Goal: Task Accomplishment & Management: Complete application form

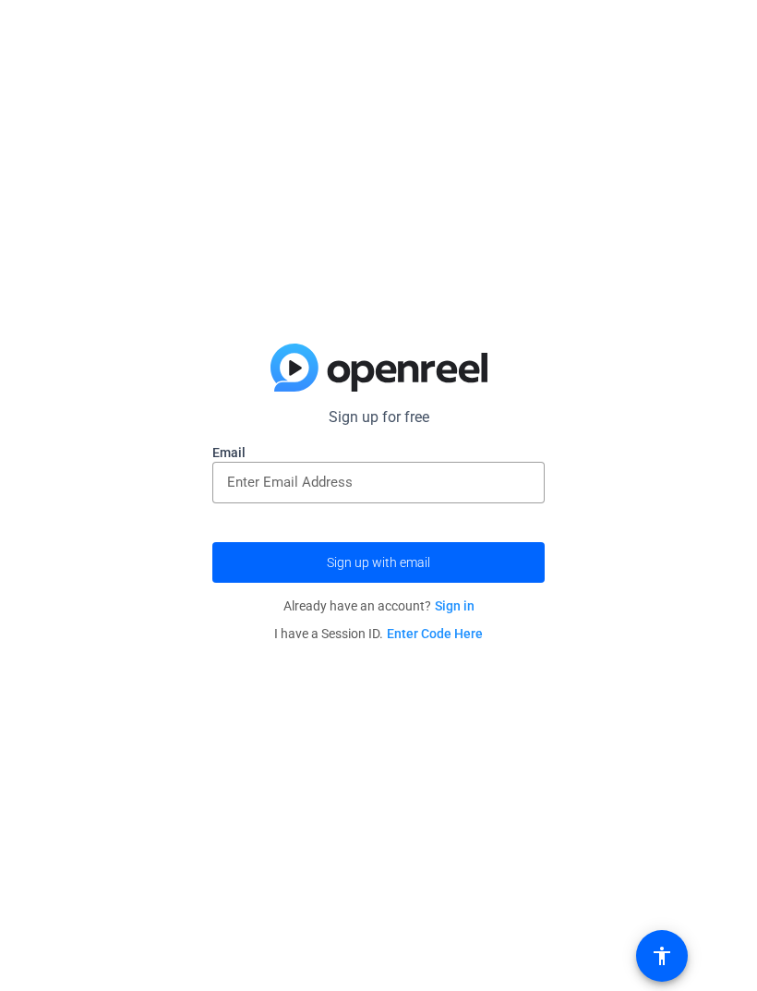
click at [431, 464] on div at bounding box center [378, 483] width 303 height 42
click at [407, 471] on input "email" at bounding box center [378, 482] width 303 height 22
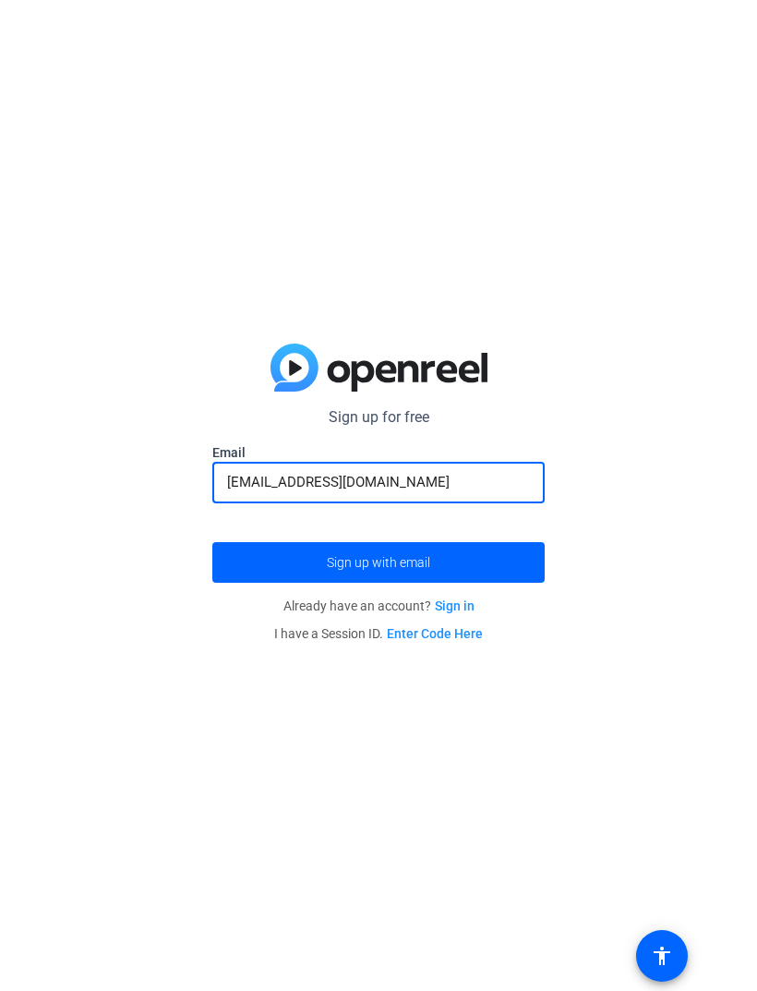
click at [269, 576] on span "submit" at bounding box center [378, 562] width 333 height 44
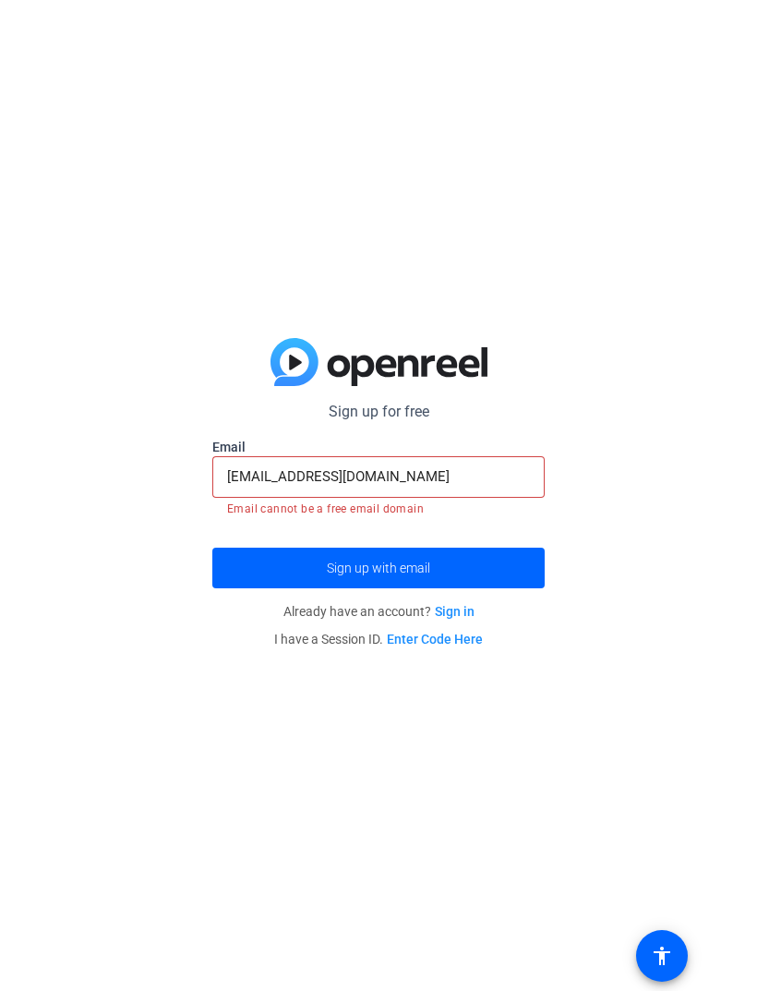
click at [459, 555] on span "submit" at bounding box center [378, 568] width 333 height 44
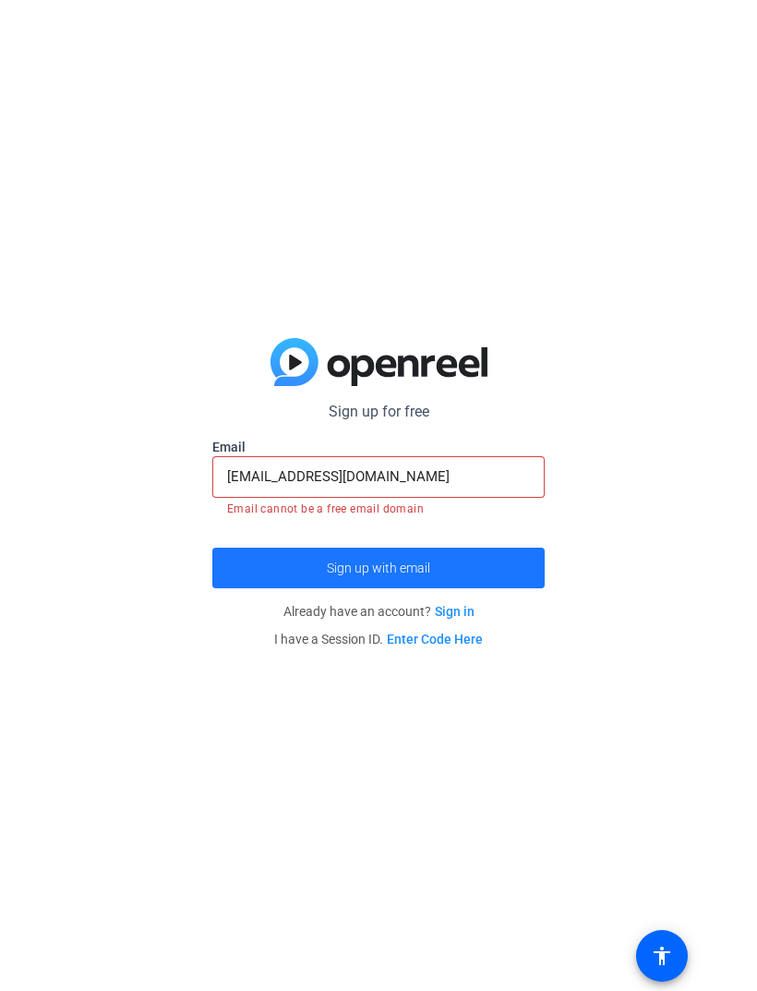
click at [467, 567] on span "submit" at bounding box center [378, 568] width 333 height 44
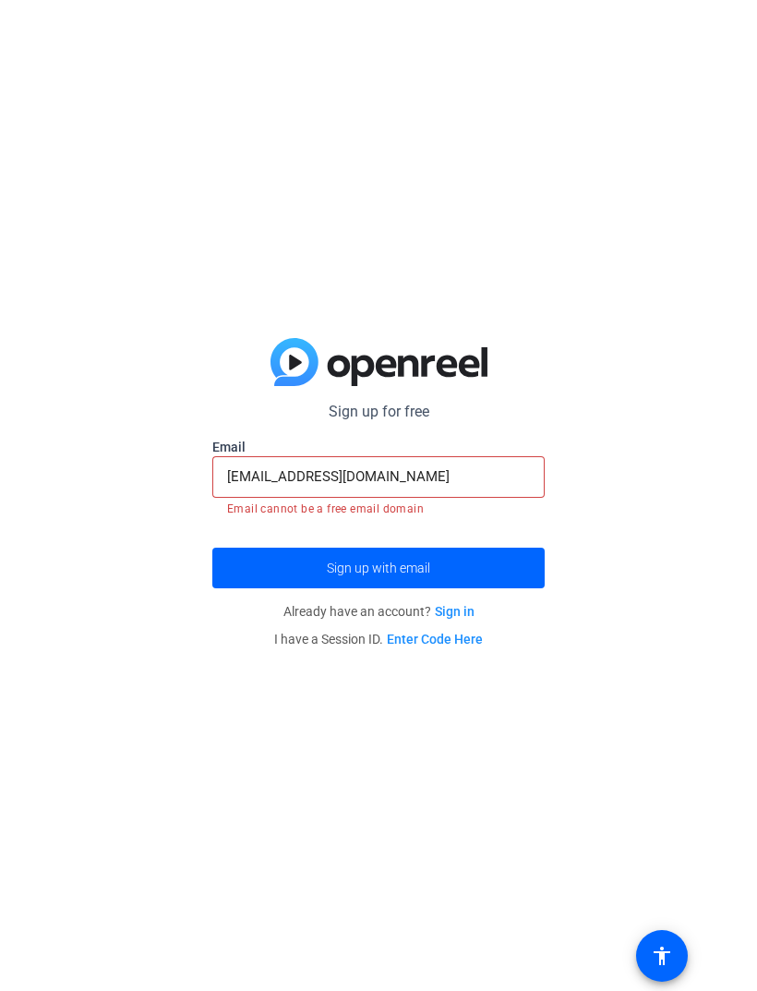
click at [504, 467] on input "[EMAIL_ADDRESS][DOMAIN_NAME]" at bounding box center [378, 477] width 303 height 22
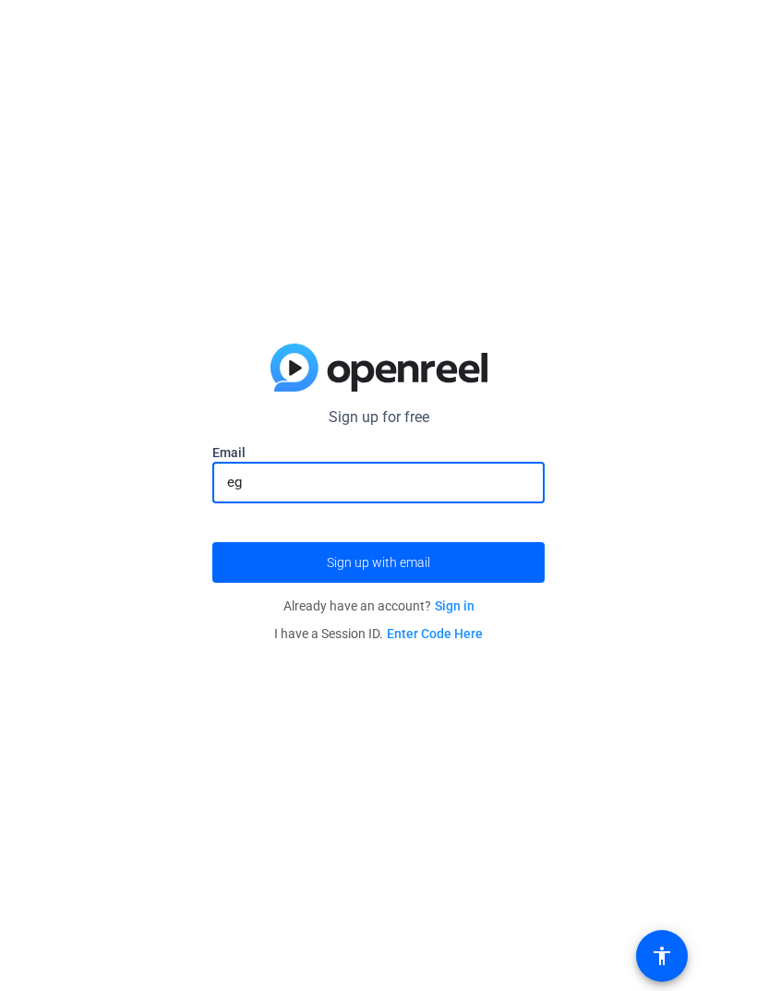
type input "e"
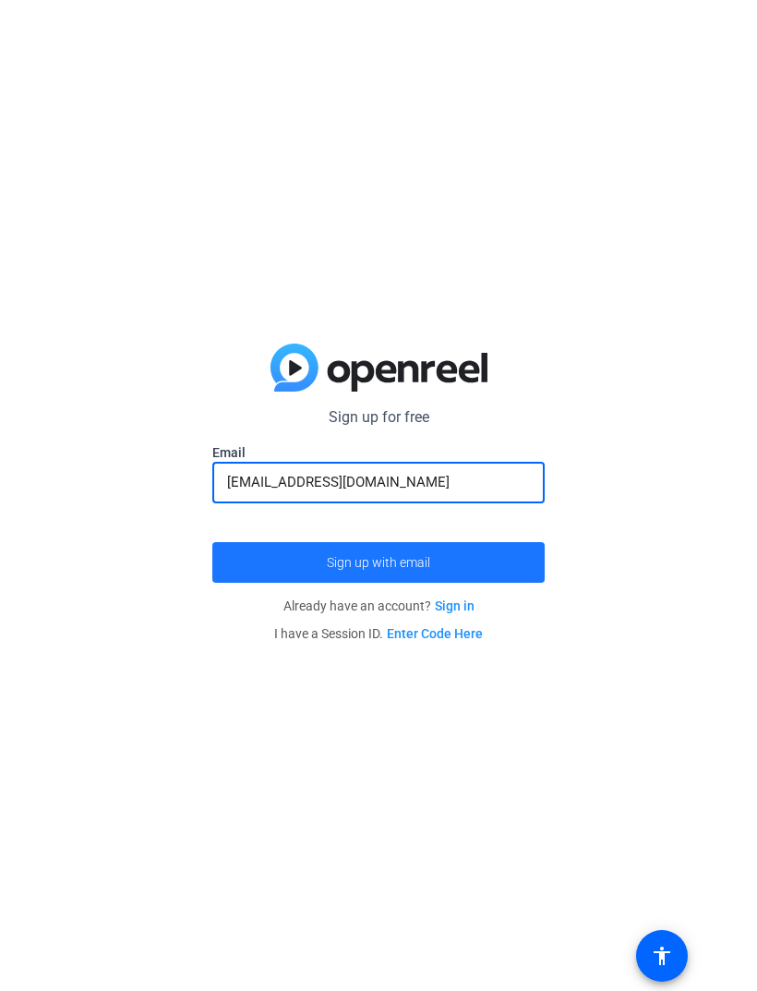
type input "[EMAIL_ADDRESS][DOMAIN_NAME]"
click at [283, 563] on span "submit" at bounding box center [378, 562] width 333 height 44
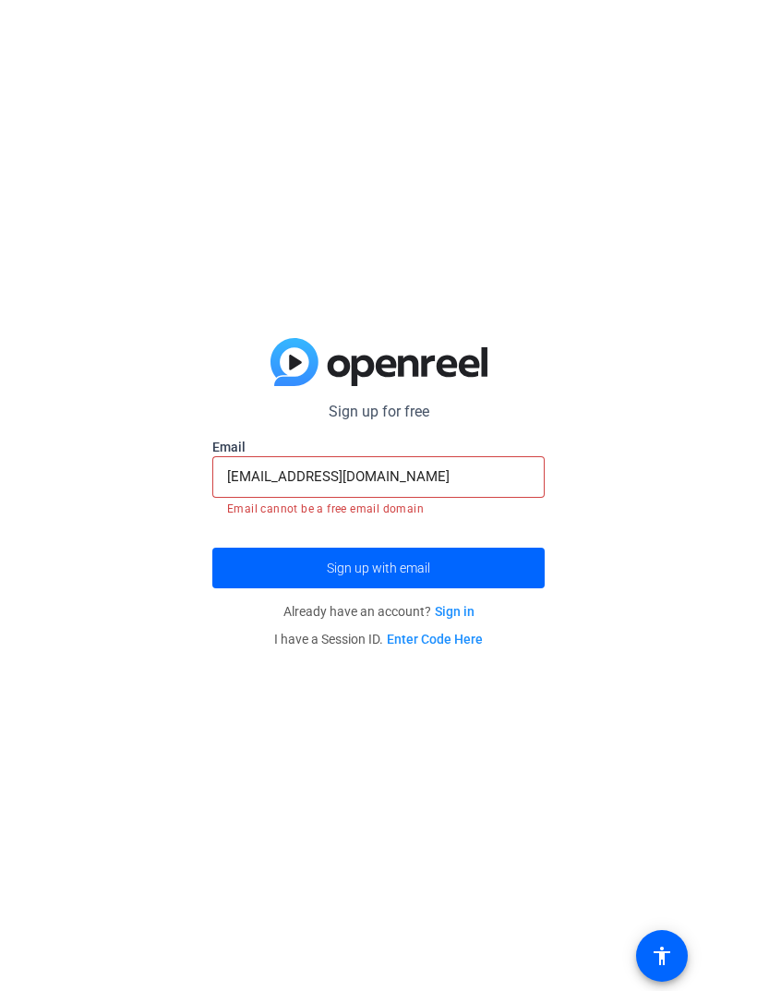
click at [271, 577] on span "submit" at bounding box center [378, 568] width 333 height 44
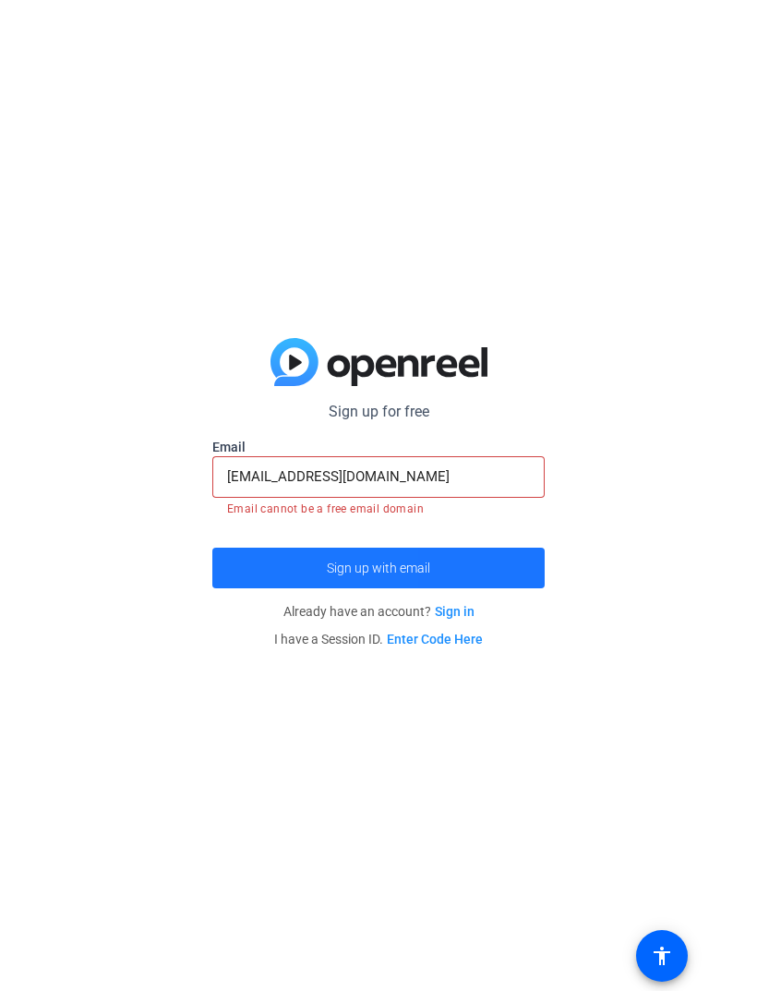
click at [248, 586] on span "submit" at bounding box center [378, 568] width 333 height 44
click at [272, 579] on span "submit" at bounding box center [378, 568] width 333 height 44
click at [256, 572] on span "submit" at bounding box center [378, 568] width 333 height 44
click at [259, 570] on span "submit" at bounding box center [378, 568] width 333 height 44
click at [263, 565] on span "submit" at bounding box center [378, 568] width 333 height 44
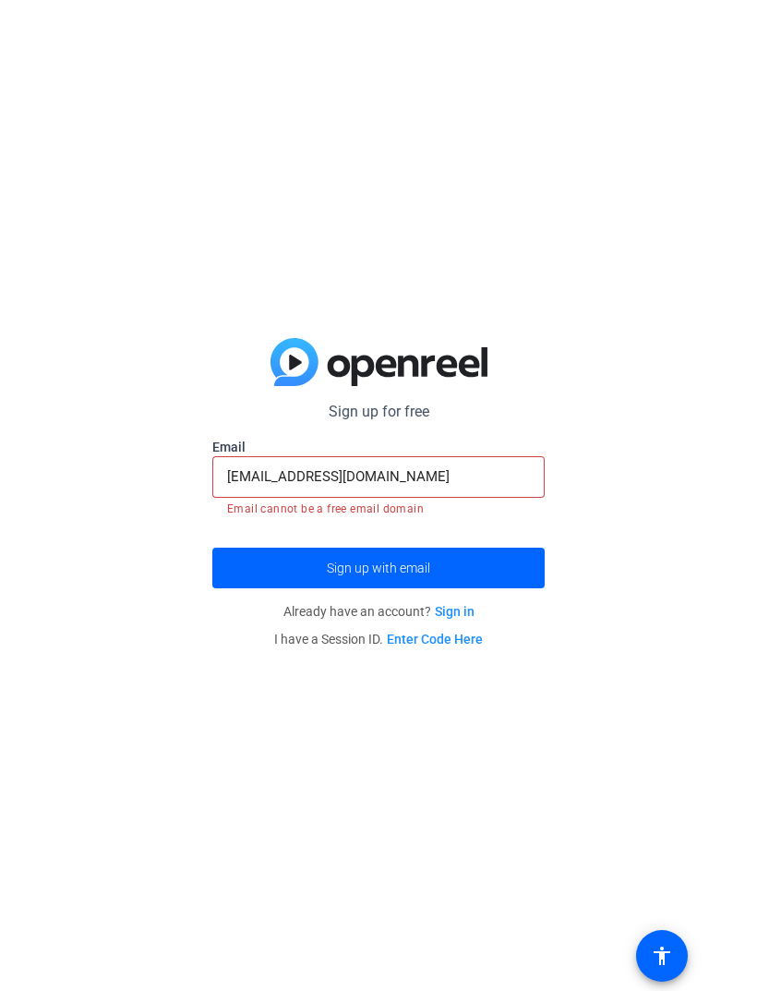
click at [269, 484] on input "[EMAIL_ADDRESS][DOMAIN_NAME]" at bounding box center [378, 477] width 303 height 22
